Goal: Communication & Community: Answer question/provide support

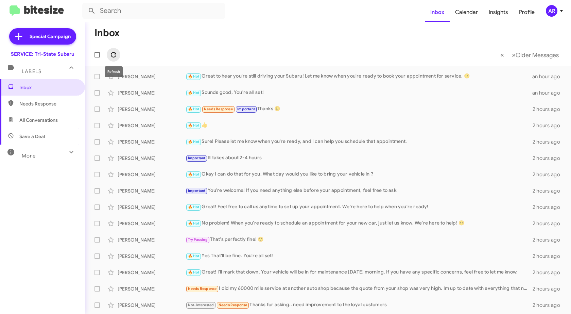
click at [110, 54] on icon at bounding box center [113, 55] width 8 height 8
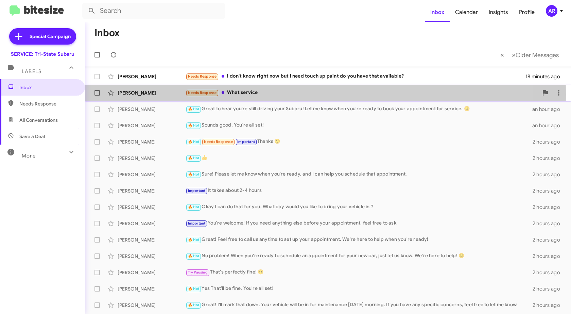
click at [161, 94] on div "[PERSON_NAME]" at bounding box center [152, 92] width 68 height 7
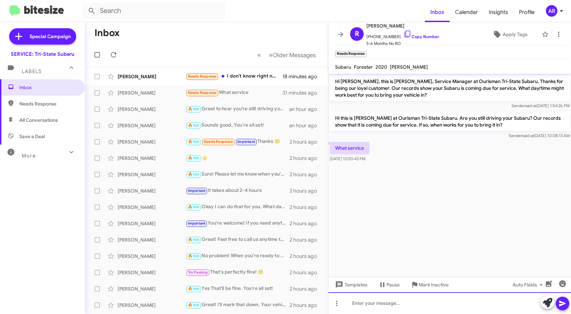
click at [460, 301] on div at bounding box center [449, 303] width 243 height 22
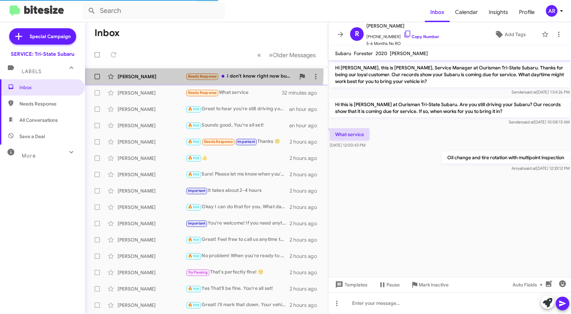
click at [161, 71] on div "[PERSON_NAME] Needs Response i don't know right now but i need touch up paint d…" at bounding box center [206, 77] width 232 height 14
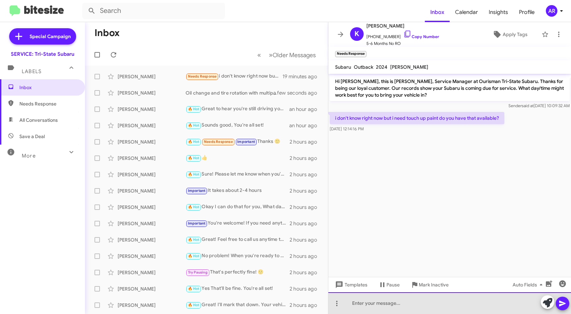
click at [449, 304] on div at bounding box center [449, 303] width 243 height 22
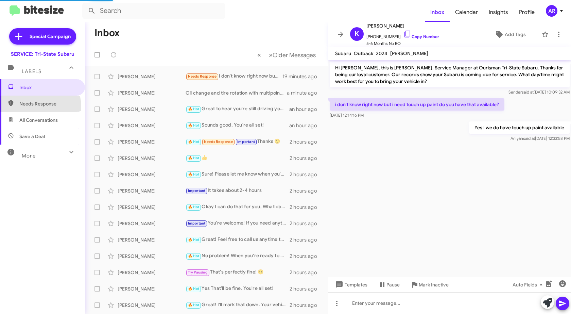
click at [19, 108] on span "Needs Response" at bounding box center [42, 103] width 85 height 16
type input "in:needs-response"
